Goal: Information Seeking & Learning: Find specific page/section

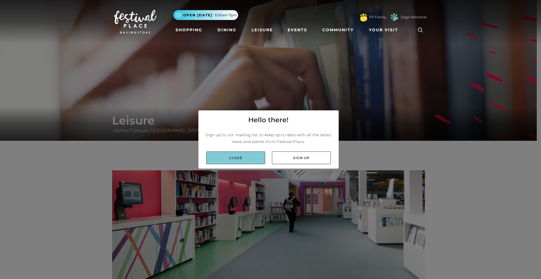
click at [240, 159] on link "Close" at bounding box center [235, 158] width 59 height 13
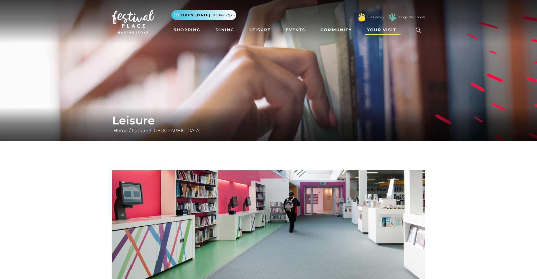
click at [387, 30] on span "Your Visit" at bounding box center [381, 30] width 29 height 6
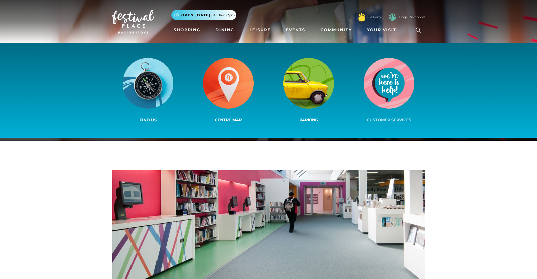
click at [390, 98] on img at bounding box center [389, 83] width 51 height 51
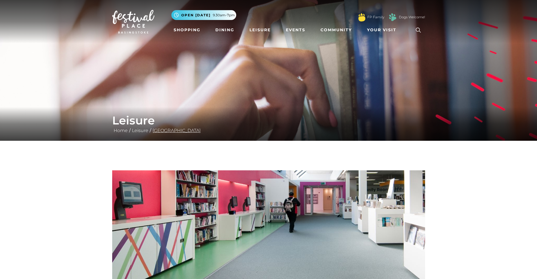
click at [187, 131] on link "[GEOGRAPHIC_DATA]" at bounding box center [176, 130] width 51 height 5
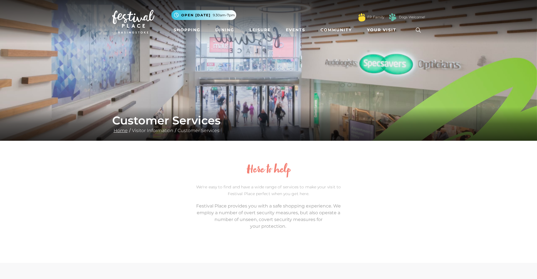
click at [123, 131] on link "Home" at bounding box center [120, 130] width 17 height 5
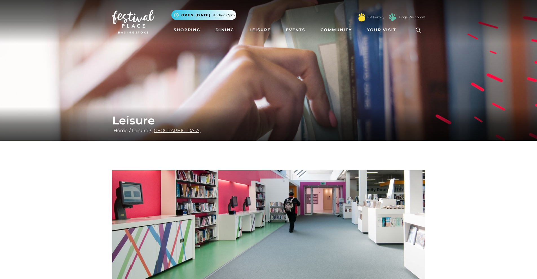
click at [187, 131] on link "[GEOGRAPHIC_DATA]" at bounding box center [176, 130] width 51 height 5
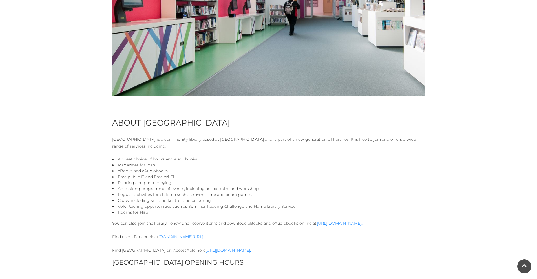
scroll to position [282, 0]
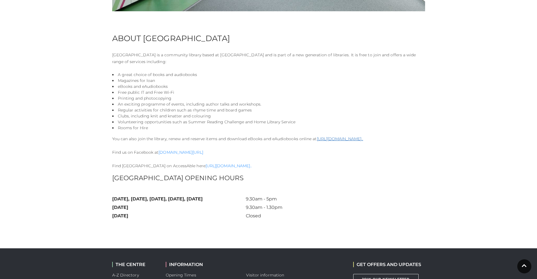
click at [363, 140] on link "[URL][DOMAIN_NAME].." at bounding box center [340, 138] width 47 height 5
